Goal: Task Accomplishment & Management: Complete application form

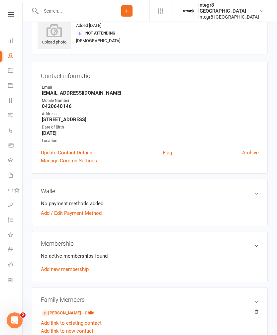
click at [55, 8] on input "text" at bounding box center [71, 10] width 65 height 9
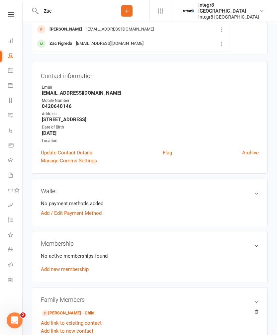
type input "Zac"
click at [184, 44] on div "Zac Figredo [EMAIL_ADDRESS][DOMAIN_NAME]" at bounding box center [122, 44] width 179 height 14
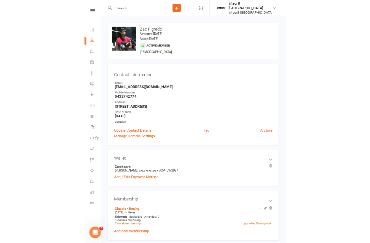
scroll to position [56, 0]
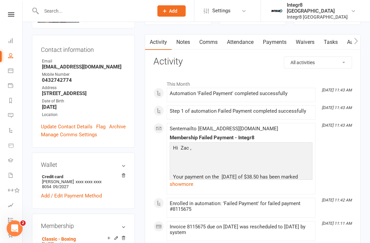
click at [277, 39] on link "Waivers" at bounding box center [305, 42] width 28 height 15
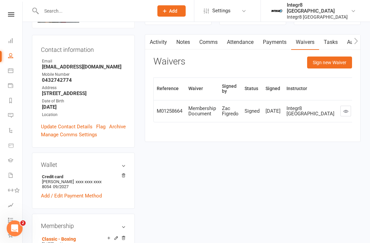
click at [277, 57] on button "Sign new Waiver" at bounding box center [329, 63] width 45 height 12
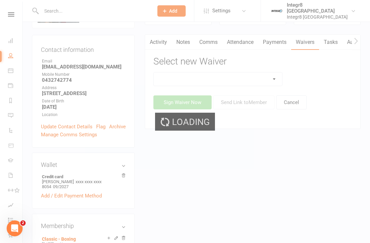
click at [261, 76] on select at bounding box center [218, 78] width 128 height 13
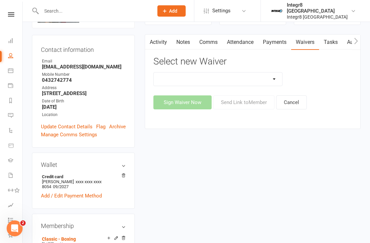
select select "13796"
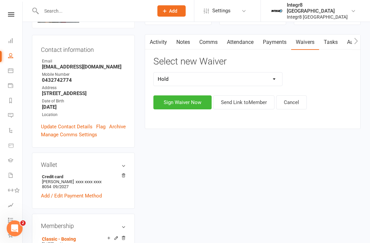
click at [194, 101] on button "Sign Waiver Now" at bounding box center [182, 102] width 58 height 14
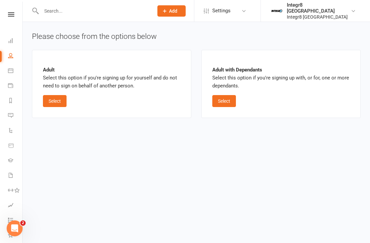
click at [53, 105] on button "Select" at bounding box center [55, 101] width 24 height 12
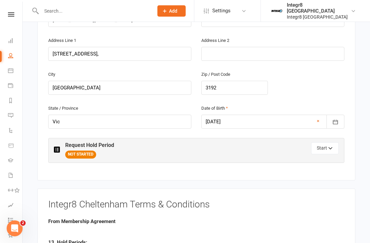
click at [277, 143] on button "Start" at bounding box center [325, 148] width 28 height 12
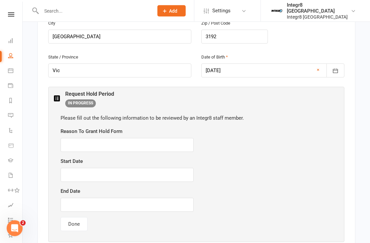
scroll to position [278, 0]
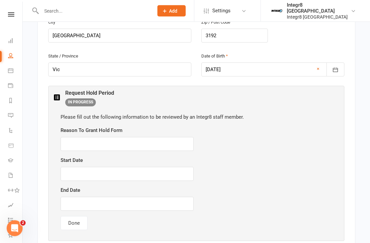
click at [116, 127] on div "Reason To Grant Hold Form" at bounding box center [196, 139] width 271 height 25
click at [135, 137] on input "text" at bounding box center [127, 144] width 133 height 14
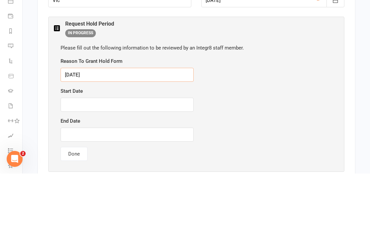
type input "[DATE]"
click at [151, 157] on div "Start Date" at bounding box center [196, 169] width 271 height 25
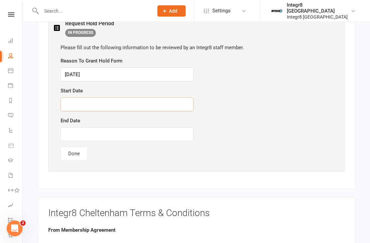
click at [133, 97] on input "text" at bounding box center [127, 104] width 133 height 14
type input "[DATE]"
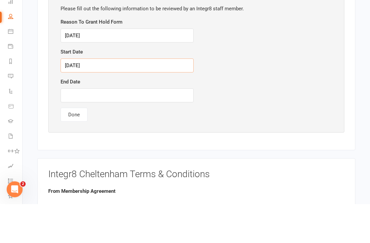
click at [84, 98] on input "[DATE]" at bounding box center [127, 105] width 133 height 14
click at [75, 98] on input "[DATE]" at bounding box center [127, 105] width 133 height 14
click at [76, 98] on input "[DATE]" at bounding box center [127, 105] width 133 height 14
click at [72, 98] on input "[DATE]" at bounding box center [127, 105] width 133 height 14
click at [75, 98] on input "[DATE]" at bounding box center [127, 105] width 133 height 14
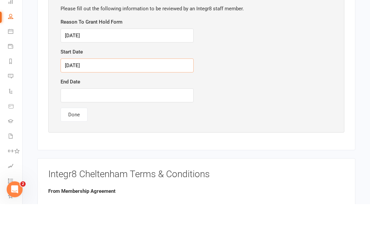
click at [68, 98] on input "[DATE]" at bounding box center [127, 105] width 133 height 14
click at [77, 128] on input "text" at bounding box center [127, 135] width 133 height 14
click at [71, 128] on input "text" at bounding box center [127, 135] width 133 height 14
paste input "[DATE]"
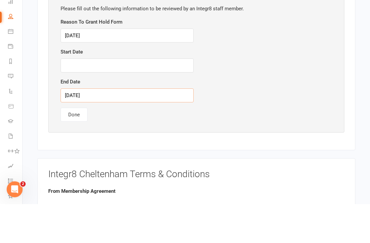
type input "[DATE]"
click at [77, 68] on input "[DATE]" at bounding box center [127, 75] width 133 height 14
click at [70, 68] on input "[DATE]" at bounding box center [127, 75] width 133 height 14
click at [78, 98] on input "text" at bounding box center [127, 105] width 133 height 14
click at [72, 98] on input "text" at bounding box center [127, 105] width 133 height 14
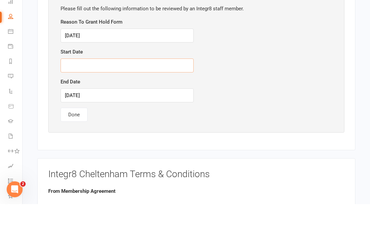
click at [74, 98] on input "text" at bounding box center [127, 105] width 133 height 14
paste input "[DATE]"
type input "[DATE]"
click at [97, 68] on input "[DATE]" at bounding box center [127, 75] width 133 height 14
type input "1"
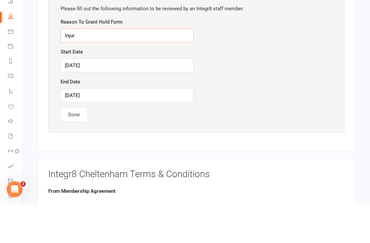
type input "Injury"
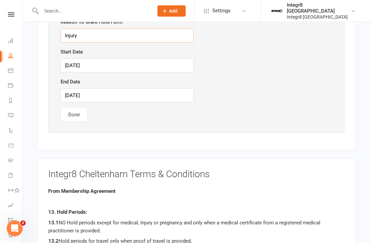
click at [70, 108] on button "Done" at bounding box center [74, 115] width 27 height 14
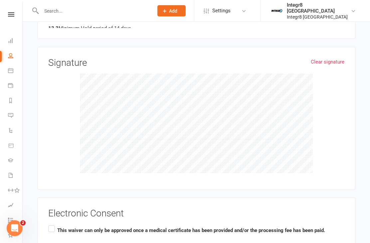
scroll to position [513, 0]
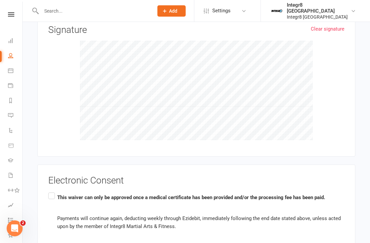
click at [55, 191] on label "This waiver can only be approved once a medical certificate has been provided a…" at bounding box center [196, 226] width 296 height 71
click at [53, 191] on input "This waiver can only be approved once a medical certificate has been provided a…" at bounding box center [50, 191] width 4 height 0
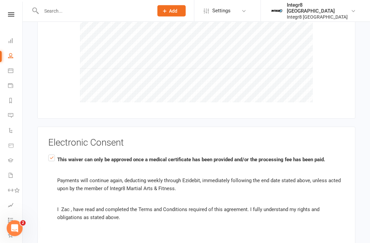
scroll to position [567, 0]
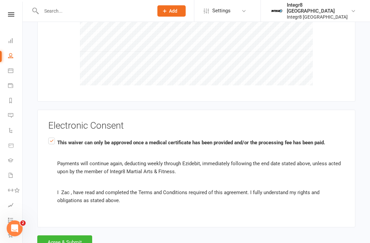
click at [72, 235] on button "Agree & Submit" at bounding box center [64, 242] width 55 height 14
